Goal: Task Accomplishment & Management: Complete application form

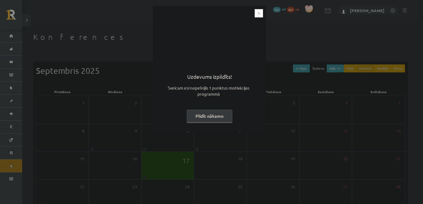
click at [202, 115] on button "Pildīt nākamo" at bounding box center [209, 116] width 45 height 13
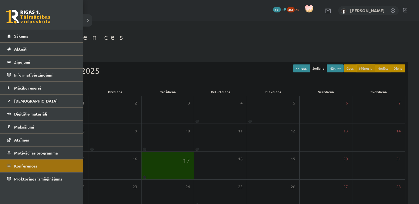
click at [16, 32] on link "Sākums" at bounding box center [41, 36] width 69 height 13
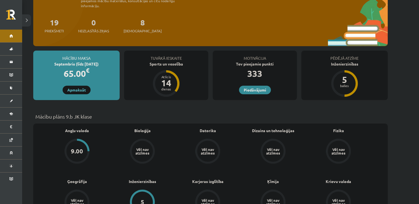
scroll to position [71, 0]
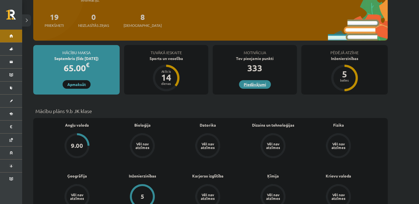
click at [250, 80] on link "Piedāvājumi" at bounding box center [255, 84] width 32 height 9
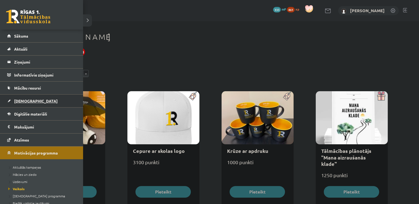
click at [23, 99] on span "[DEMOGRAPHIC_DATA]" at bounding box center [36, 101] width 44 height 5
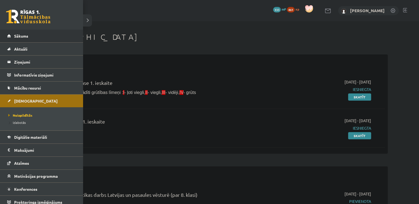
click at [6, 40] on li "Sākums" at bounding box center [41, 36] width 83 height 13
click at [12, 38] on link "Sākums" at bounding box center [41, 36] width 69 height 13
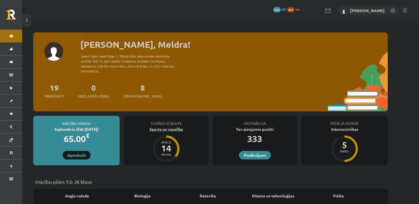
click at [168, 127] on div "Sports un veselība" at bounding box center [166, 130] width 84 height 6
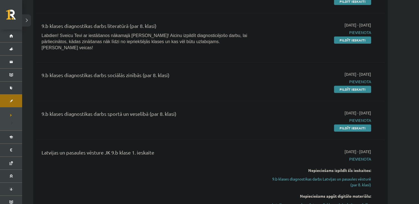
scroll to position [208, 0]
click at [347, 124] on link "Pildīt ieskaiti" at bounding box center [352, 127] width 37 height 7
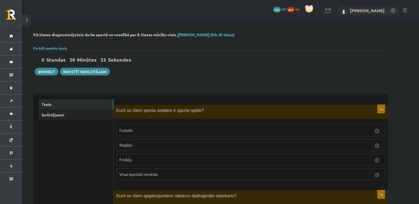
click at [164, 174] on p "Visas iepriekš minētās" at bounding box center [250, 175] width 263 height 6
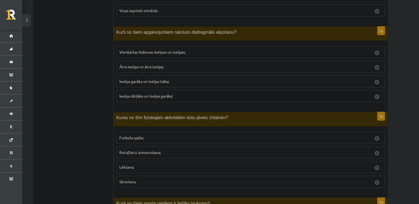
scroll to position [164, 0]
click at [140, 154] on p "Rotaļlietu izmantošana;" at bounding box center [250, 153] width 263 height 6
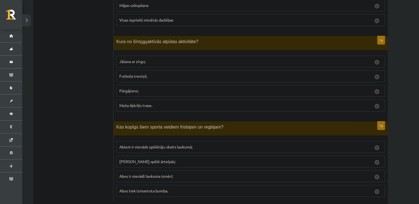
scroll to position [2468, 0]
click at [131, 71] on label "Futbola treniņš;" at bounding box center [250, 77] width 269 height 12
click at [145, 160] on span "[PERSON_NAME] spēlē ārtelpās;" at bounding box center [147, 162] width 56 height 5
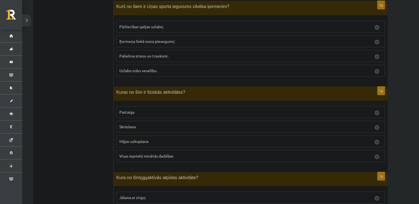
scroll to position [2333, 0]
drag, startPoint x: 122, startPoint y: 116, endPoint x: 128, endPoint y: 94, distance: 21.8
click at [128, 103] on fieldset "Pastaiga [GEOGRAPHIC_DATA] Mājas uzkopšana Visas iepriekš minētās darbības" at bounding box center [250, 133] width 269 height 60
click at [128, 106] on label "Pastaiga" at bounding box center [250, 112] width 269 height 12
drag, startPoint x: 128, startPoint y: 94, endPoint x: 159, endPoint y: 100, distance: 31.0
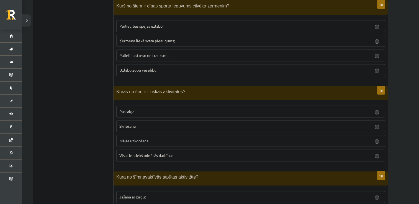
click at [159, 109] on p "Pastaiga" at bounding box center [250, 112] width 263 height 6
click at [160, 124] on p "Skriešana" at bounding box center [250, 127] width 263 height 6
click at [144, 153] on span "Visas iepriekš minētās darbības" at bounding box center [146, 155] width 54 height 5
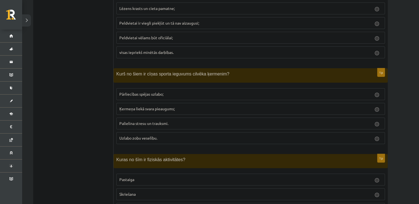
scroll to position [2262, 0]
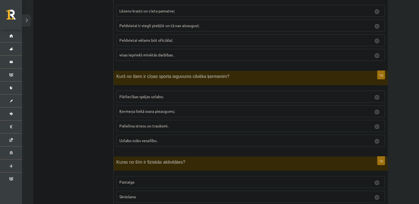
click at [170, 91] on label "Pārliecības spējas uzlabo;" at bounding box center [250, 97] width 269 height 12
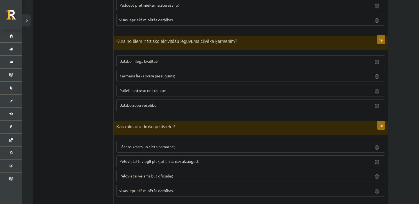
scroll to position [2119, 0]
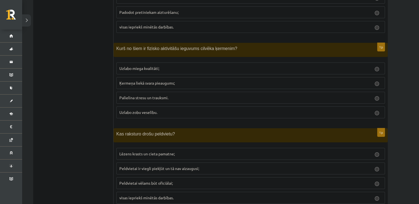
click at [128, 66] on span "Uzlabo miega kvalitāti;" at bounding box center [139, 68] width 40 height 5
click at [141, 192] on label "visas iepriekš minētās darbības." at bounding box center [250, 198] width 269 height 12
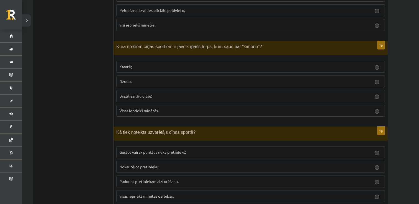
scroll to position [1949, 0]
click at [137, 108] on span "Visas iepriekš minētās." at bounding box center [138, 110] width 39 height 5
click at [134, 194] on span "visas iepriekš minētās darbības." at bounding box center [146, 196] width 54 height 5
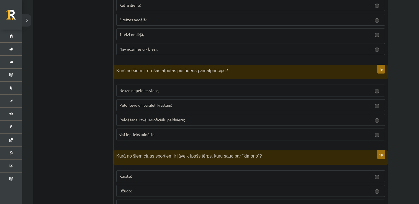
scroll to position [1824, 0]
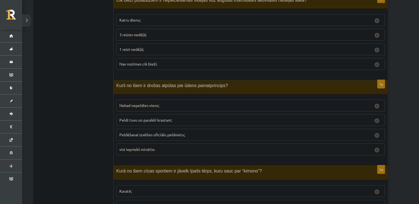
click at [148, 147] on span "visi iepriekš minētie." at bounding box center [137, 149] width 36 height 5
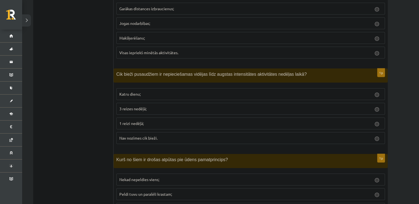
scroll to position [1750, 0]
click at [171, 121] on p "1 reizi nedēļā;" at bounding box center [250, 124] width 263 height 6
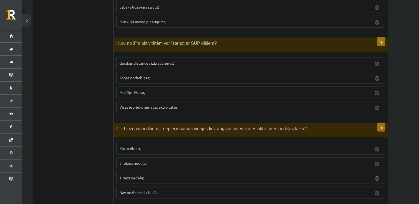
scroll to position [1696, 0]
click at [130, 90] on span "Makšķerēšanu;" at bounding box center [131, 92] width 25 height 5
click at [142, 103] on label "Visas iepriekš minētās aktivitātes." at bounding box center [250, 107] width 269 height 12
click at [129, 146] on span "Katru dienu;" at bounding box center [129, 148] width 21 height 5
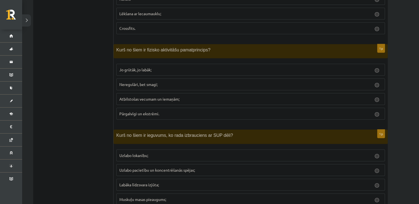
scroll to position [1517, 0]
click at [126, 97] on p "Atbilstošas vecumam un iemaņām;" at bounding box center [250, 100] width 263 height 6
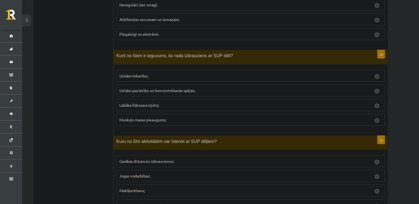
scroll to position [1597, 0]
click at [129, 88] on span "Uzlabo pacietību un koncentrēšanās spējas;" at bounding box center [157, 90] width 76 height 5
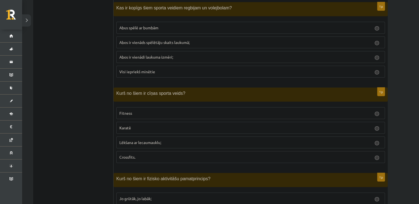
scroll to position [1388, 0]
click at [165, 126] on p "Karatē" at bounding box center [250, 129] width 263 height 6
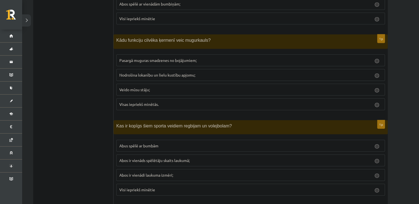
scroll to position [1270, 0]
click at [123, 102] on span "Visas iepriekš minētās." at bounding box center [138, 104] width 39 height 5
click at [145, 144] on span "Abus spēlē ar bumbām" at bounding box center [138, 146] width 39 height 5
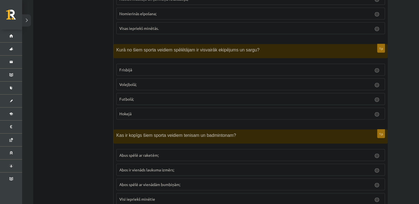
scroll to position [1089, 0]
click at [135, 111] on p "Hokejā" at bounding box center [250, 114] width 263 height 6
click at [152, 152] on p "Abus spēlē ar raketēm;" at bounding box center [250, 155] width 263 height 6
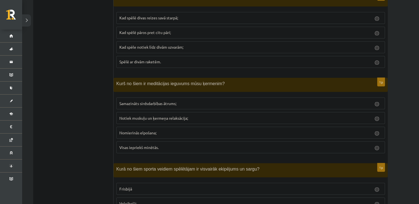
scroll to position [969, 0]
click at [192, 146] on label "Visas iepriekš minētās." at bounding box center [250, 148] width 269 height 12
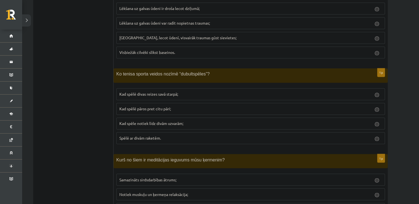
scroll to position [893, 0]
click at [128, 109] on label "Kad spēlē pāros pret citu pāri;" at bounding box center [250, 109] width 269 height 12
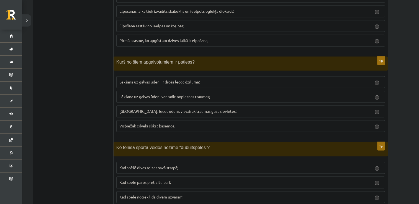
scroll to position [815, 0]
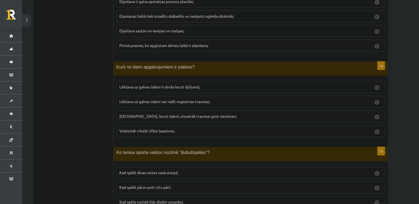
click at [129, 100] on p "Lēkšana uz galvas ūdeni var radīt nopietnas traumas;" at bounding box center [250, 102] width 263 height 6
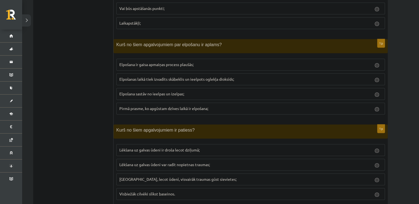
scroll to position [750, 0]
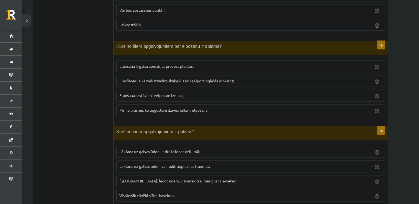
click at [174, 78] on span "Elpošanas laikā tiek izvadīts skābeklis un ieelpots oglekļa dioksīds;" at bounding box center [176, 80] width 115 height 5
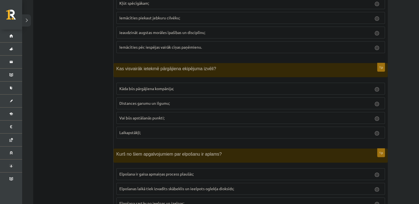
scroll to position [642, 0]
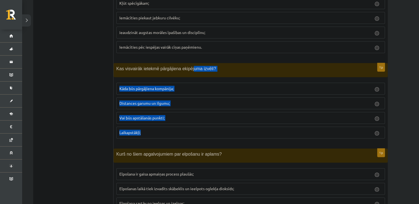
drag, startPoint x: 147, startPoint y: 127, endPoint x: 186, endPoint y: 57, distance: 80.9
drag, startPoint x: 186, startPoint y: 57, endPoint x: 221, endPoint y: 56, distance: 34.6
click at [219, 130] on p "Laikapstākļi;" at bounding box center [250, 133] width 263 height 6
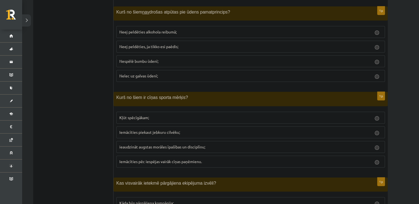
scroll to position [527, 0]
click at [145, 149] on label "ieaudzināt augstas morāles īpašības un disciplīnu;" at bounding box center [250, 147] width 269 height 12
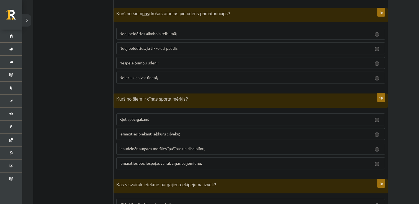
scroll to position [525, 0]
click at [144, 165] on label "Iemācīties pēc iespējas vairāk cīņas paņēmienu." at bounding box center [250, 164] width 269 height 12
click at [145, 147] on span "ieaudzināt augstas morāles īpašības un disciplīnu;" at bounding box center [162, 149] width 86 height 5
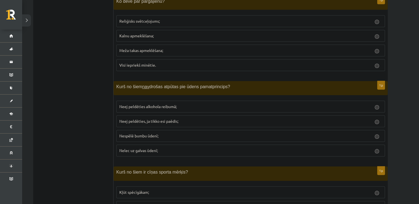
scroll to position [451, 0]
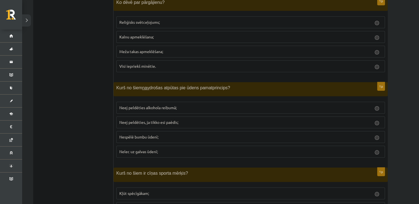
click at [125, 139] on label "Nespēlē bumbu ūdenī;" at bounding box center [250, 137] width 269 height 12
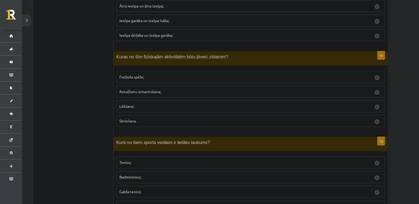
scroll to position [255, 0]
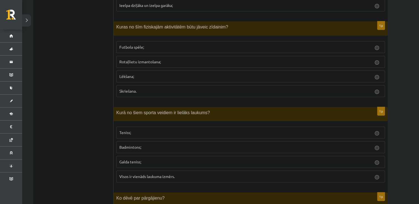
click at [144, 130] on p "Teniss;" at bounding box center [250, 133] width 263 height 6
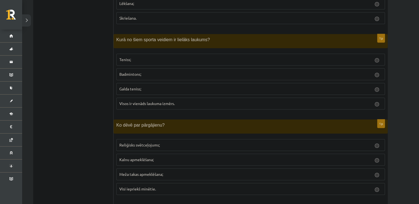
scroll to position [338, 0]
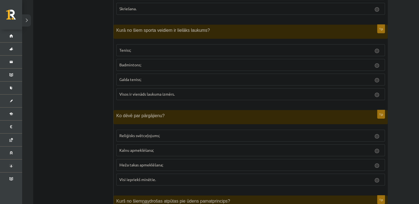
click at [133, 178] on span "Visi iepriekš minētie." at bounding box center [137, 179] width 37 height 5
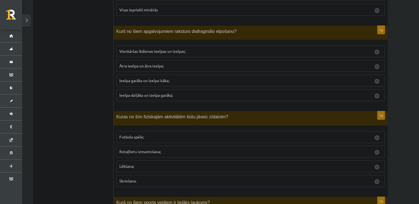
scroll to position [165, 0]
click at [152, 97] on span "Ieelpa dziļāka un izelpa garāka;" at bounding box center [145, 95] width 53 height 5
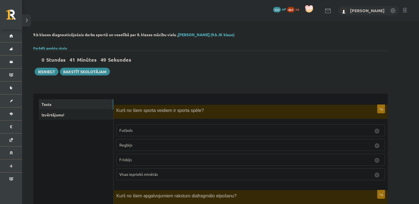
scroll to position [0, 0]
click at [51, 116] on link "Izvērtējums!" at bounding box center [76, 115] width 75 height 10
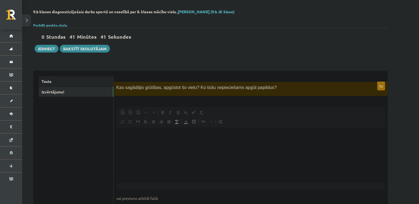
scroll to position [23, 0]
click at [130, 144] on html at bounding box center [250, 135] width 269 height 17
click at [45, 50] on button "Iesniegt" at bounding box center [47, 49] width 24 height 8
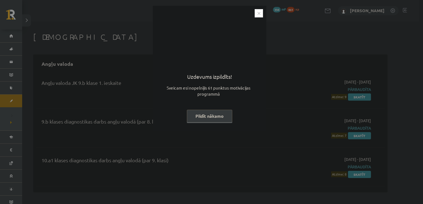
click at [209, 115] on button "Pildīt nākamo" at bounding box center [209, 116] width 45 height 13
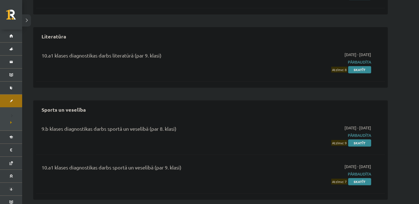
scroll to position [560, 0]
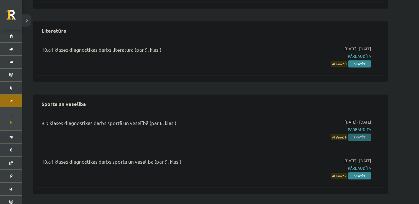
click at [356, 134] on link "Skatīt" at bounding box center [359, 137] width 23 height 7
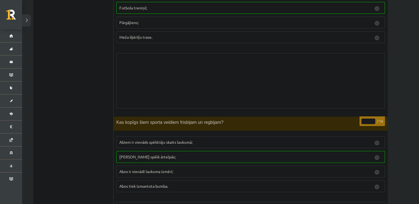
scroll to position [4369, 0]
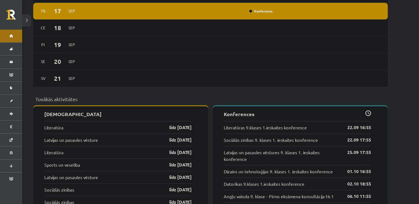
scroll to position [475, 0]
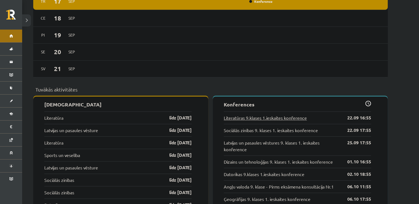
click at [249, 115] on link "Literatūras 9.klases 1.ieskaites konference" at bounding box center [265, 118] width 83 height 7
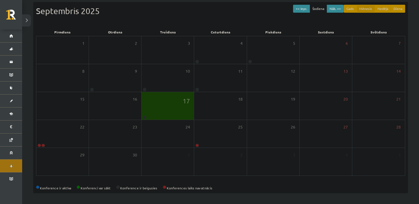
scroll to position [60, 0]
